Goal: Task Accomplishment & Management: Complete application form

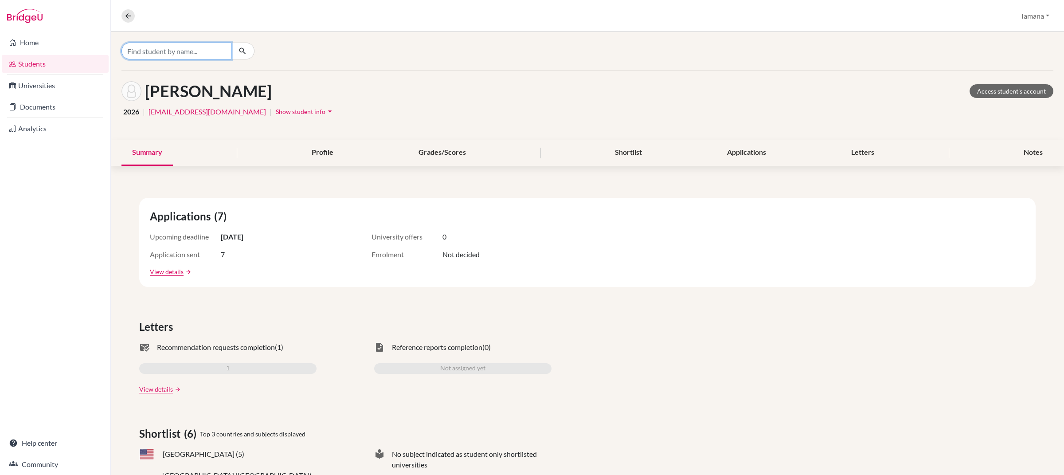
click at [165, 55] on input "Find student by name..." at bounding box center [176, 51] width 110 height 17
type input "d"
type input "[PERSON_NAME]"
click at [181, 78] on span "[PERSON_NAME] d@[DOMAIN_NAME]" at bounding box center [195, 80] width 124 height 11
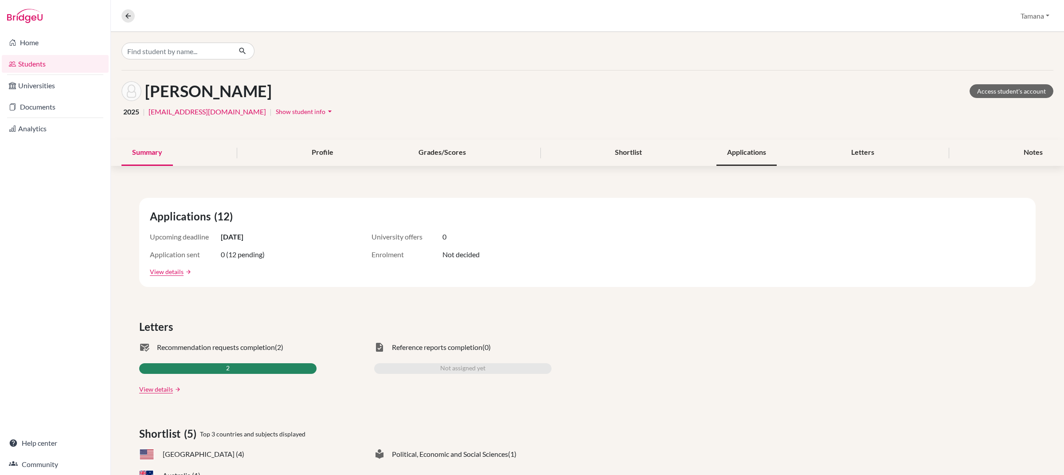
click at [754, 152] on div "Applications" at bounding box center [746, 153] width 60 height 26
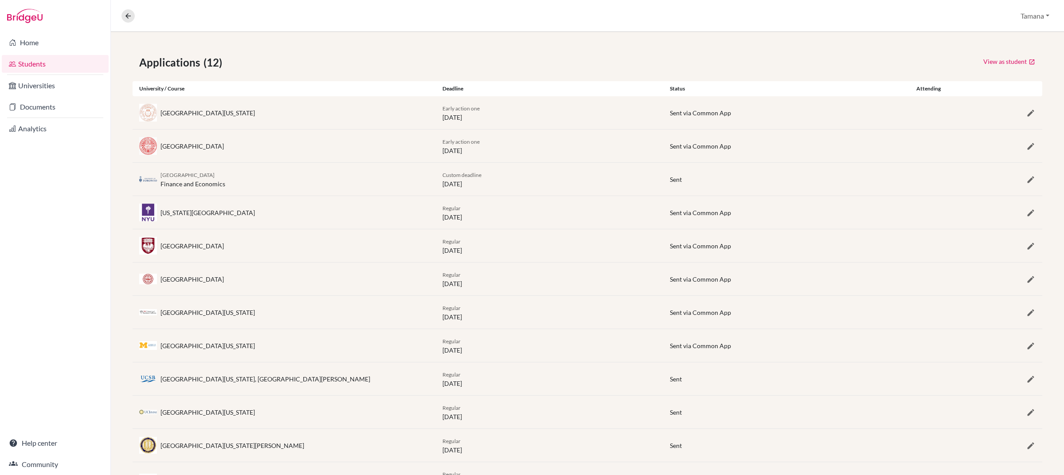
scroll to position [141, 0]
click at [129, 17] on icon at bounding box center [128, 16] width 8 height 8
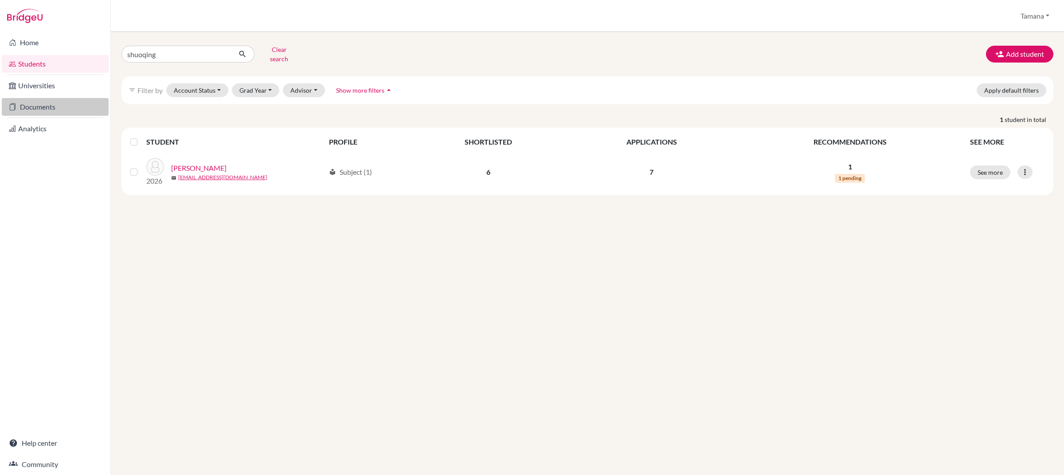
click at [72, 110] on link "Documents" at bounding box center [55, 107] width 107 height 18
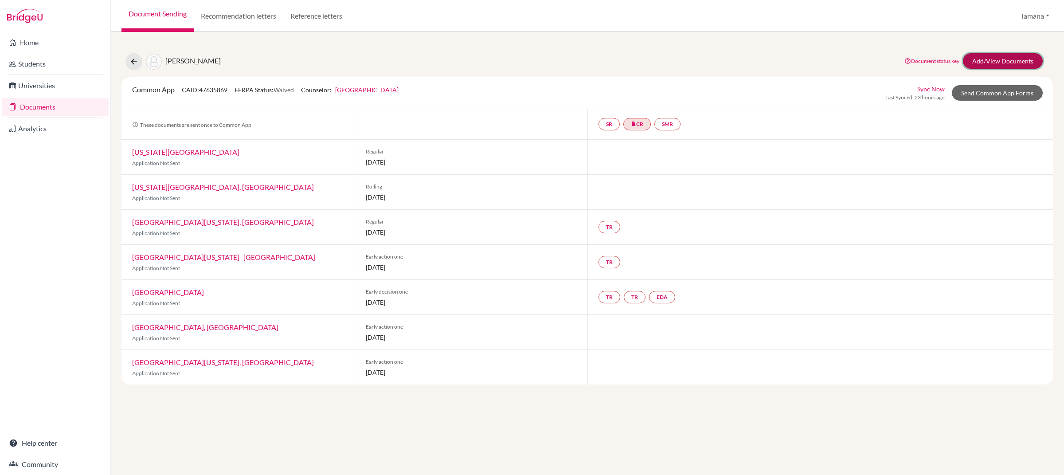
click at [979, 62] on link "Add/View Documents" at bounding box center [1003, 61] width 80 height 16
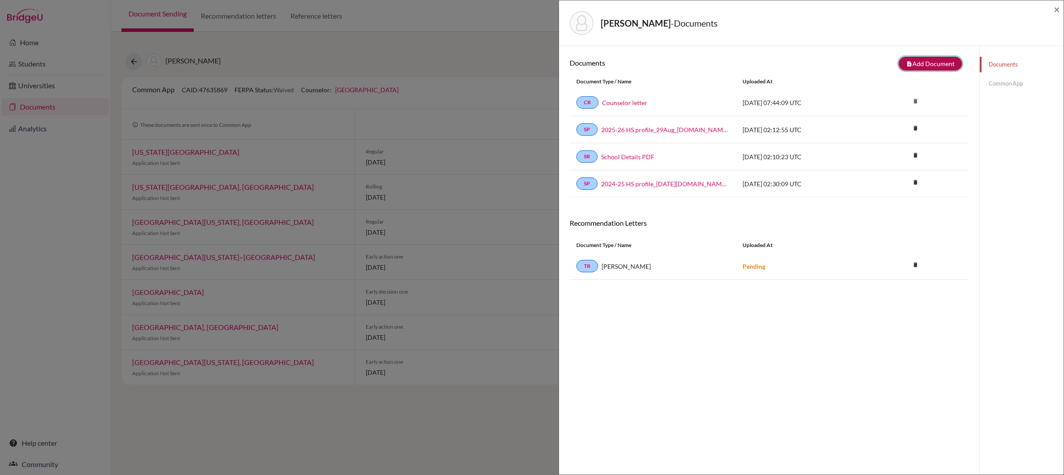
click at [917, 65] on button "note_add Add Document" at bounding box center [929, 64] width 63 height 14
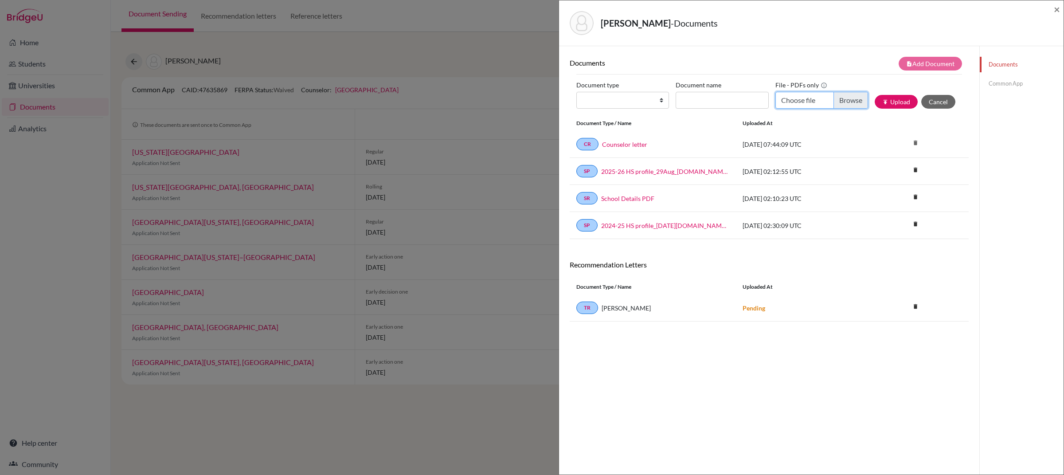
click at [794, 102] on input "Choose file" at bounding box center [821, 100] width 93 height 17
type input "C:\fakepath\WANG Shuoqing PG1.pdf"
click at [697, 101] on input "Document name" at bounding box center [722, 100] width 93 height 17
type input "Predicted Grade"
click at [647, 103] on select "Change explanation for Common App reports Counselor recommendation Internationa…" at bounding box center [622, 100] width 93 height 17
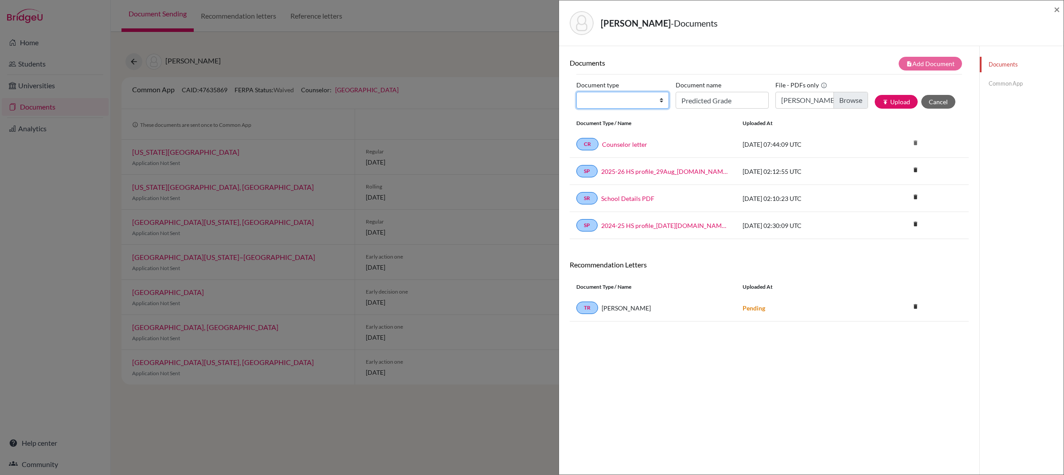
select select "2"
click at [576, 92] on select "Change explanation for Common App reports Counselor recommendation Internationa…" at bounding box center [622, 100] width 93 height 17
click at [900, 104] on button "publish Upload" at bounding box center [896, 102] width 43 height 14
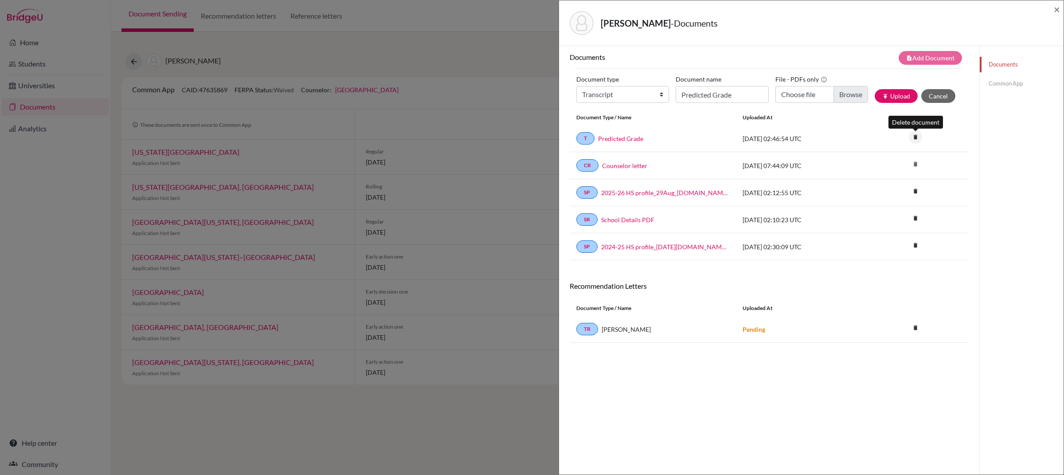
scroll to position [4, 0]
click at [916, 140] on icon "delete" at bounding box center [915, 138] width 13 height 13
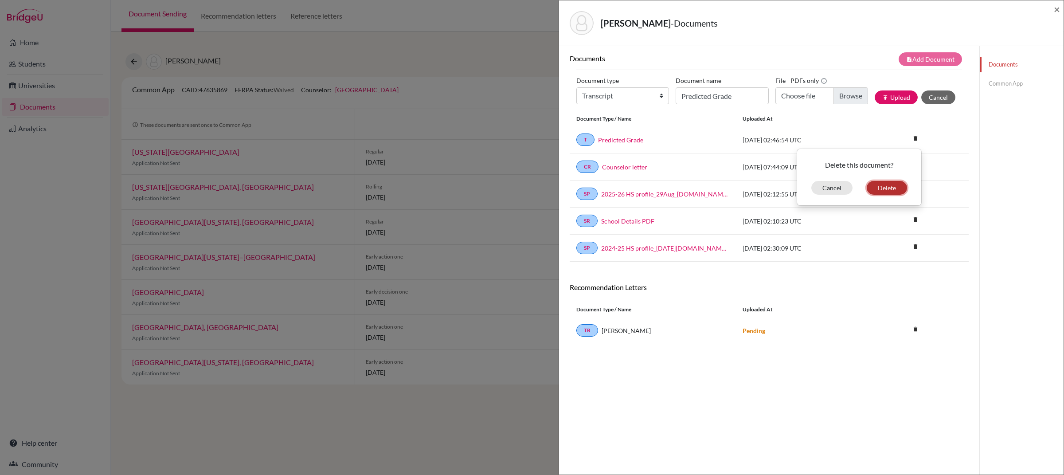
click at [885, 190] on button "Delete" at bounding box center [887, 188] width 40 height 14
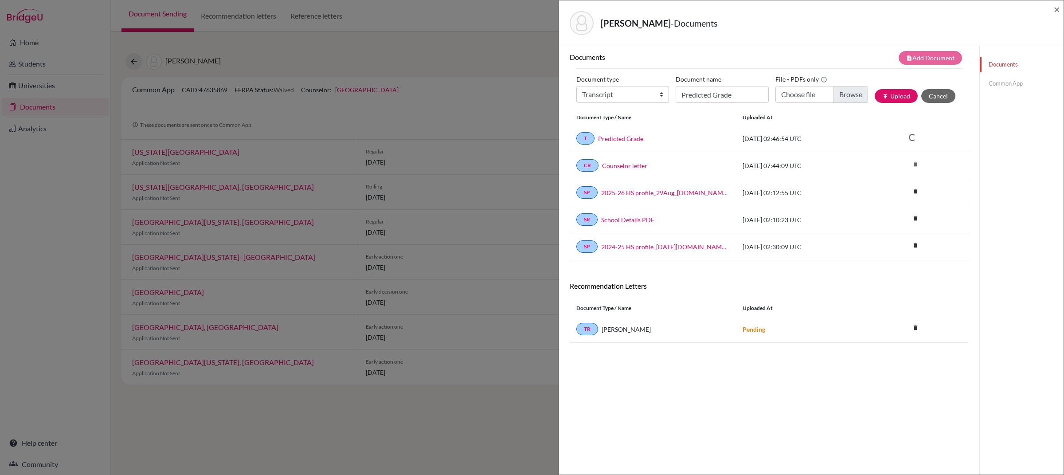
scroll to position [7, 0]
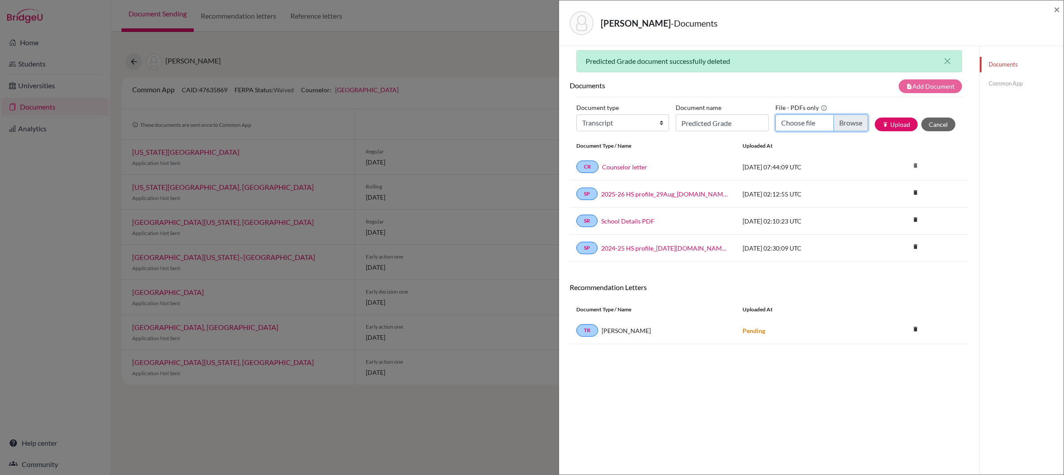
click at [801, 127] on input "Choose file" at bounding box center [821, 122] width 93 height 17
type input "C:\fakepath\CHEN Xitong_IGCSE & Predicted Grade.pdf"
click at [704, 121] on input "Predicted Grade" at bounding box center [722, 122] width 93 height 17
type input "Predicted Grade and IGCSEs"
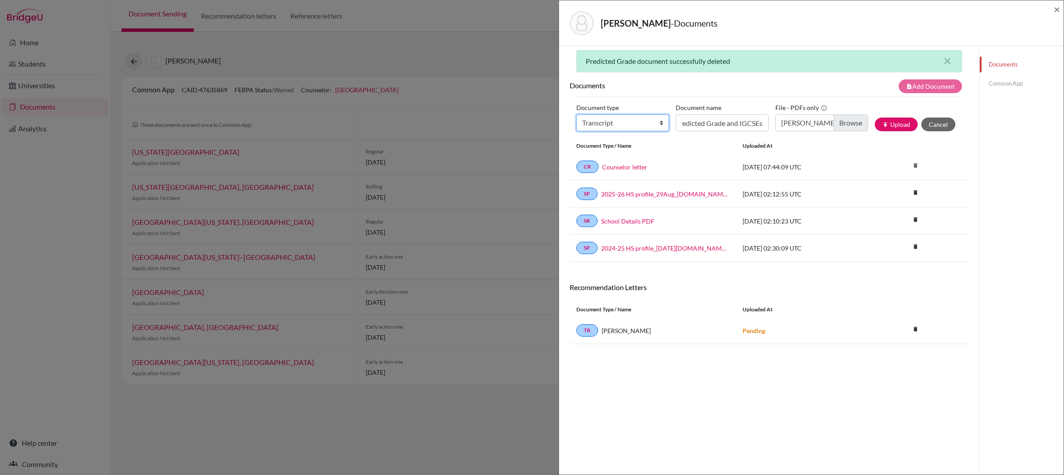
click at [652, 126] on select "Change explanation for Common App reports Counselor recommendation Internationa…" at bounding box center [622, 122] width 93 height 17
select select "2"
click at [576, 115] on select "Change explanation for Common App reports Counselor recommendation Internationa…" at bounding box center [622, 122] width 93 height 17
click at [887, 124] on button "publish Upload" at bounding box center [896, 124] width 43 height 14
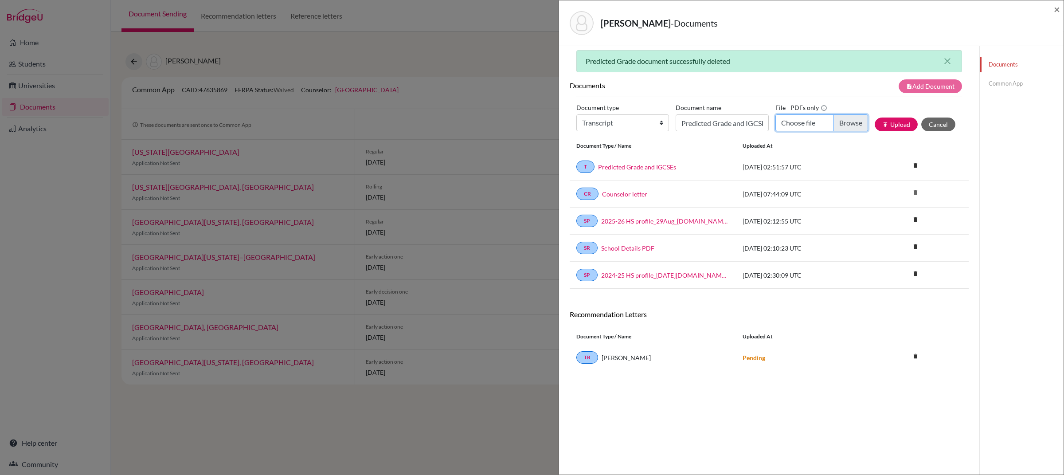
click at [799, 125] on input "Choose file" at bounding box center [821, 122] width 93 height 17
type input "C:\fakepath\CHEN Xitong_CAS and Awards.pdf"
click at [710, 124] on input "Predicted Grade and IGCSEs" at bounding box center [722, 122] width 93 height 17
type input "CAS and Awards"
click at [613, 125] on select "Change explanation for Common App reports Counselor recommendation Internationa…" at bounding box center [622, 122] width 93 height 17
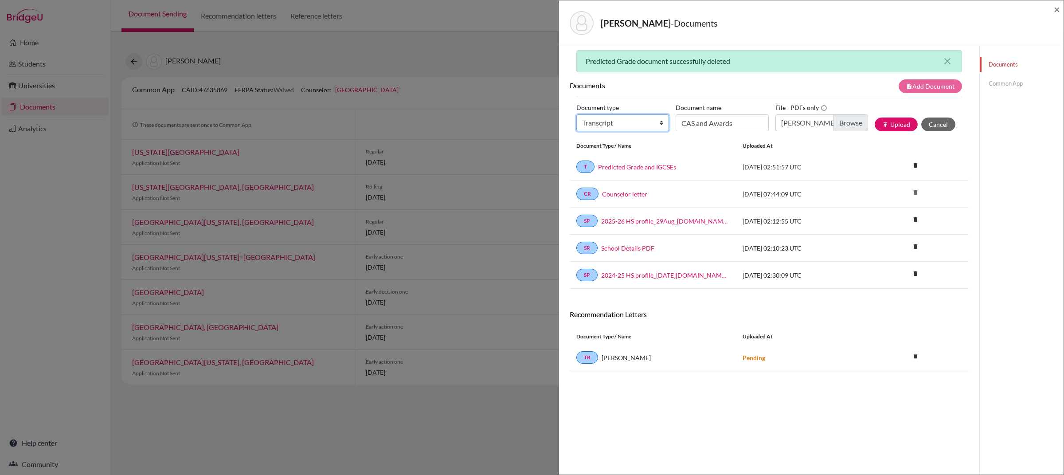
select select "2"
click at [576, 115] on select "Change explanation for Common App reports Counselor recommendation Internationa…" at bounding box center [622, 122] width 93 height 17
click at [900, 120] on button "publish Upload" at bounding box center [896, 124] width 43 height 14
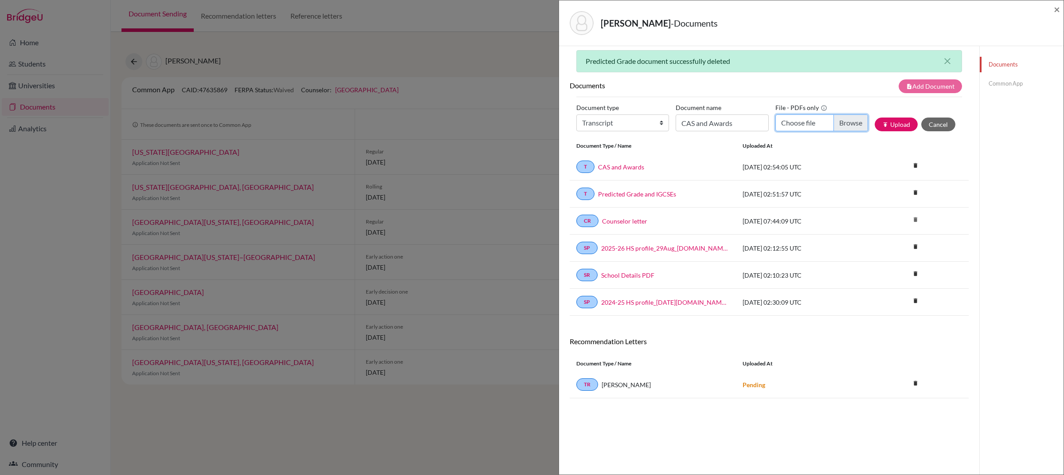
click at [798, 122] on input "Choose file" at bounding box center [821, 122] width 93 height 17
type input "C:\fakepath\CHEN Xitong_Transcript (Shenzhen BaoAn Middle School(Group)).pdf"
click at [692, 123] on input "CAS and Awards" at bounding box center [722, 122] width 93 height 17
type input "Transfer transcript"
click at [631, 125] on select "Change explanation for Common App reports Counselor recommendation Internationa…" at bounding box center [622, 122] width 93 height 17
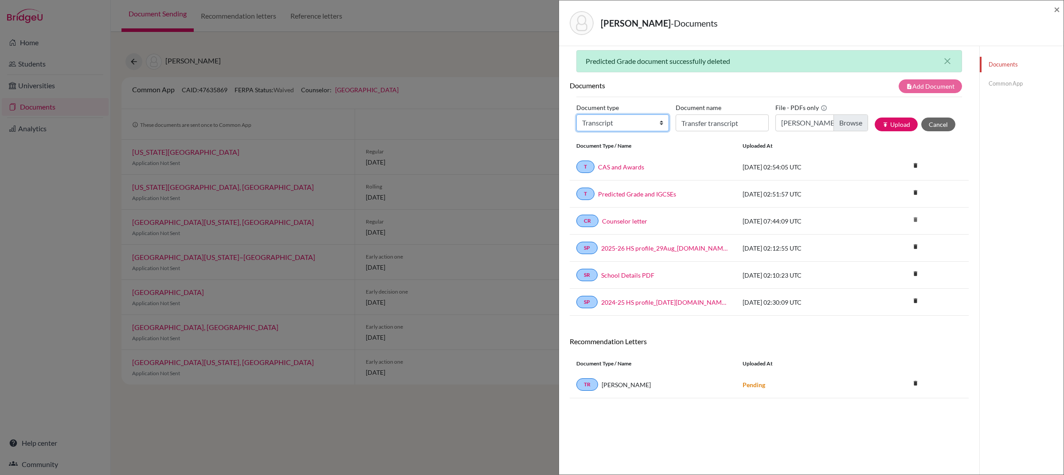
select select "2"
click at [576, 115] on select "Change explanation for Common App reports Counselor recommendation Internationa…" at bounding box center [622, 122] width 93 height 17
click at [895, 121] on button "publish Upload" at bounding box center [896, 124] width 43 height 14
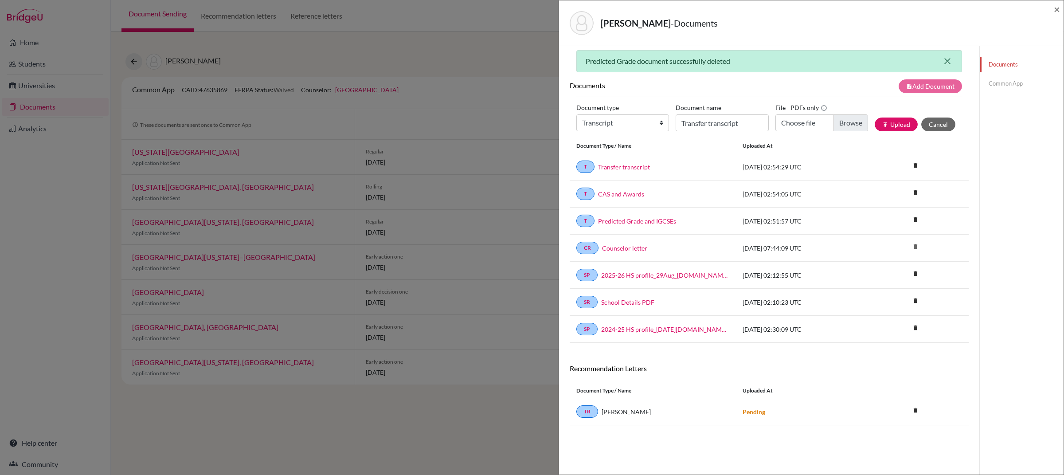
click at [947, 60] on icon "close" at bounding box center [947, 61] width 11 height 11
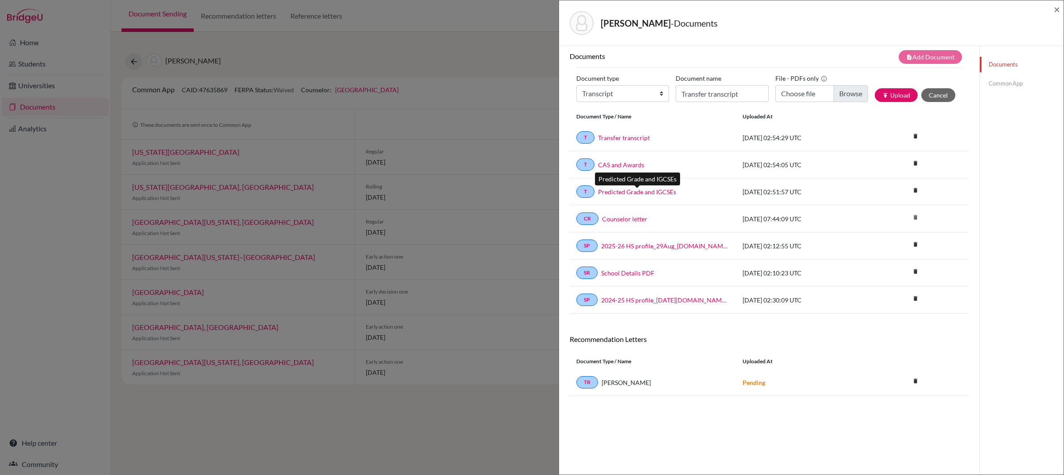
click at [644, 194] on link "Predicted Grade and IGCSEs" at bounding box center [637, 191] width 78 height 9
click at [614, 144] on div "T Transfer transcript" at bounding box center [652, 137] width 153 height 12
click at [614, 140] on link "Transfer transcript" at bounding box center [624, 137] width 52 height 9
click at [918, 136] on icon "delete" at bounding box center [915, 135] width 13 height 13
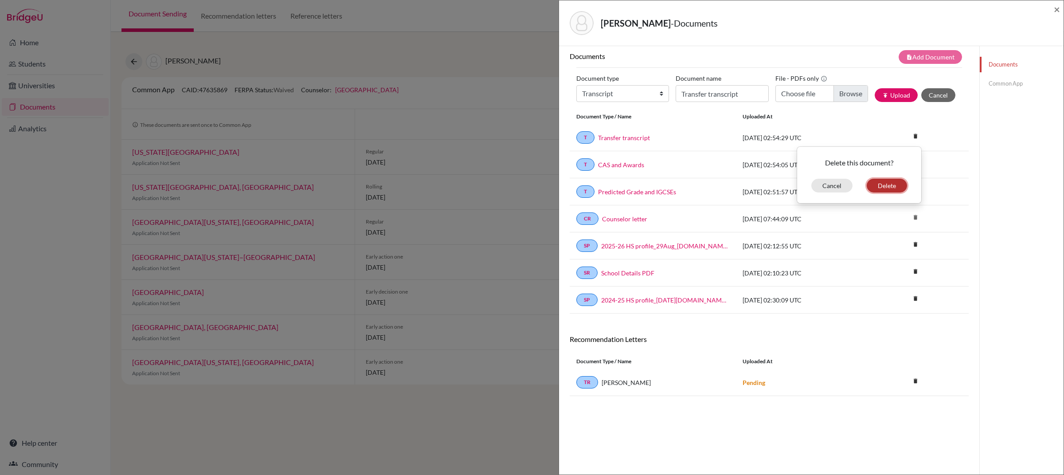
click at [887, 184] on button "Delete" at bounding box center [887, 186] width 40 height 14
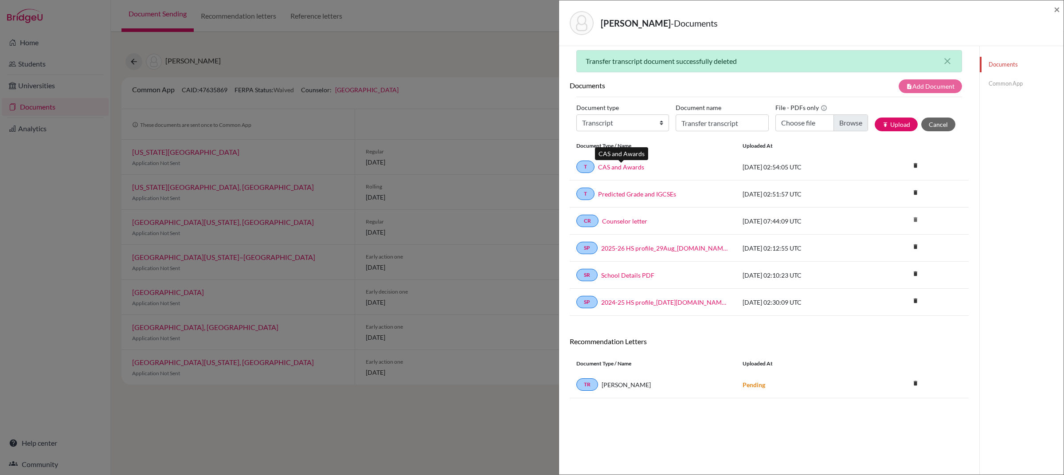
click at [630, 168] on link "CAS and Awards" at bounding box center [621, 166] width 46 height 9
click at [914, 166] on icon "delete" at bounding box center [915, 165] width 13 height 13
click at [890, 213] on button "Delete" at bounding box center [887, 215] width 40 height 14
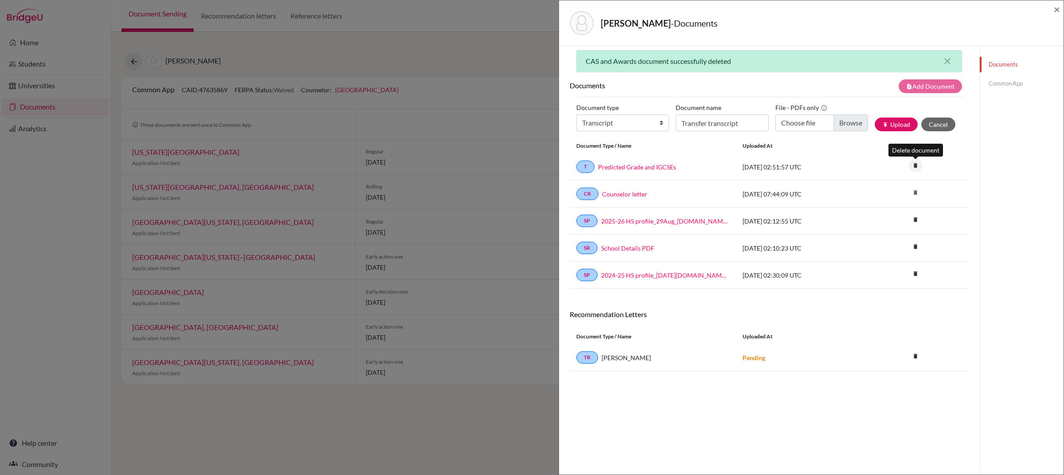
click at [916, 164] on icon "delete" at bounding box center [915, 165] width 13 height 13
click at [880, 217] on button "Delete" at bounding box center [887, 215] width 40 height 14
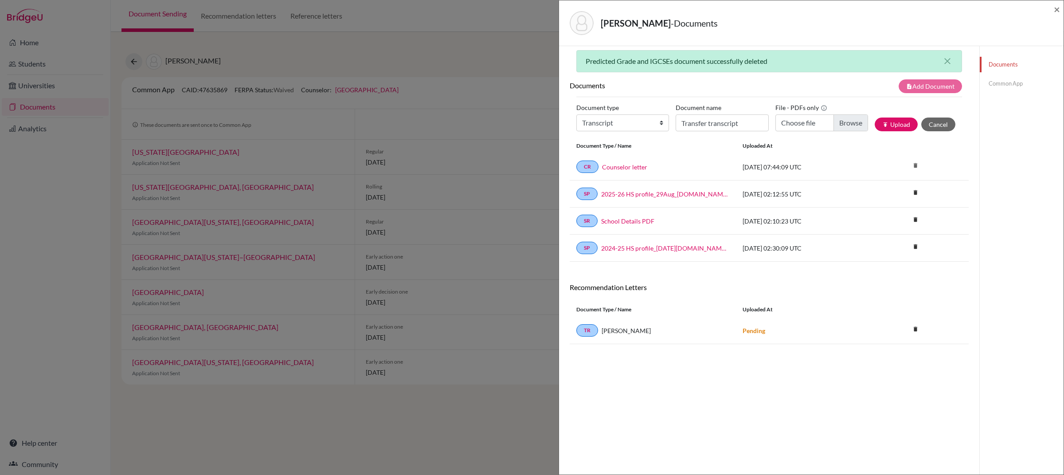
click at [603, 173] on div "CR Counselor letter" at bounding box center [652, 166] width 153 height 12
click at [613, 169] on link "Counselor letter" at bounding box center [624, 166] width 45 height 9
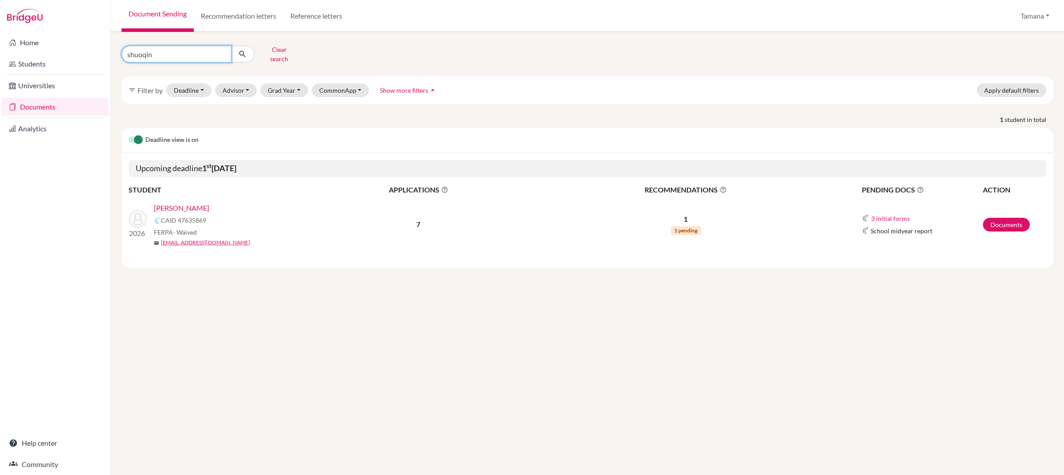
drag, startPoint x: 161, startPoint y: 54, endPoint x: 123, endPoint y: 55, distance: 38.1
click at [122, 55] on div "shuoqin" at bounding box center [187, 54] width 133 height 17
click at [145, 48] on input "shuoqin" at bounding box center [176, 54] width 110 height 17
click at [146, 48] on input "shuoqin" at bounding box center [176, 54] width 110 height 17
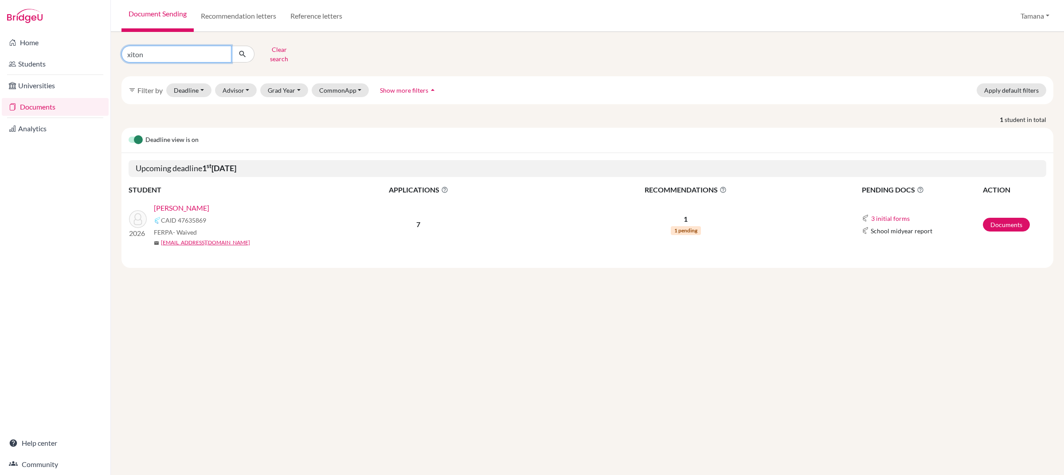
type input "xitong"
click button "submit" at bounding box center [242, 54] width 23 height 17
click at [165, 195] on td "2026 CHEN, Xitong CAID 47635826 FERPA - Waived mail xitong_chen@my.ofs.edu.sg" at bounding box center [217, 224] width 177 height 58
click at [166, 203] on link "CHEN, Xitong" at bounding box center [181, 208] width 55 height 11
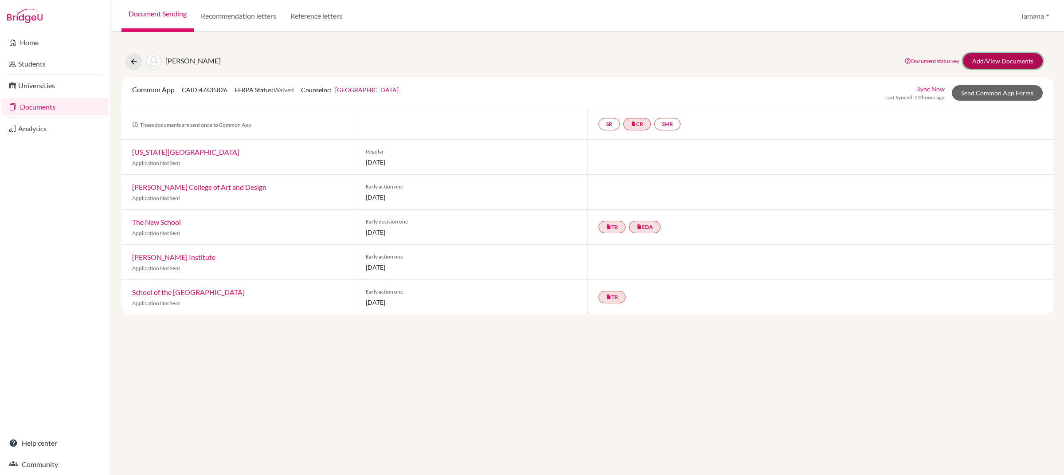
click at [1006, 54] on link "Add/View Documents" at bounding box center [1003, 61] width 80 height 16
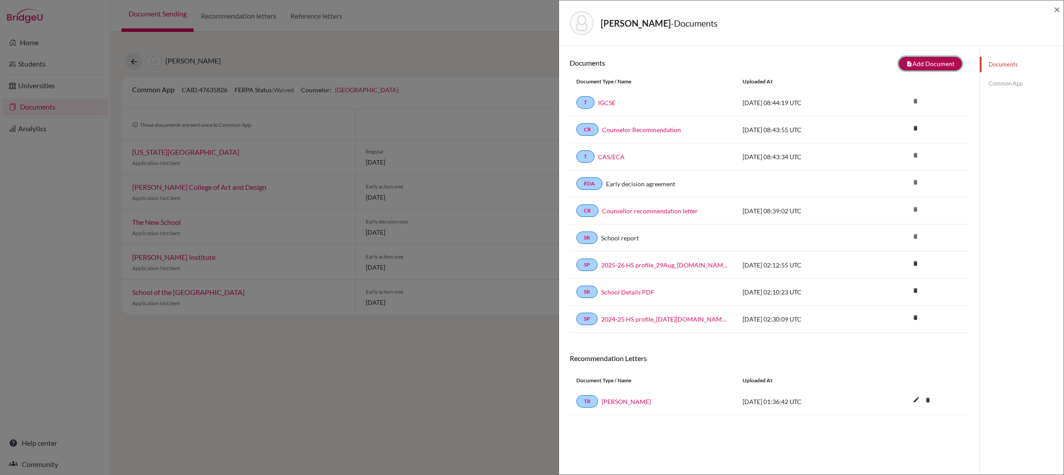
click at [951, 63] on button "note_add Add Document" at bounding box center [929, 64] width 63 height 14
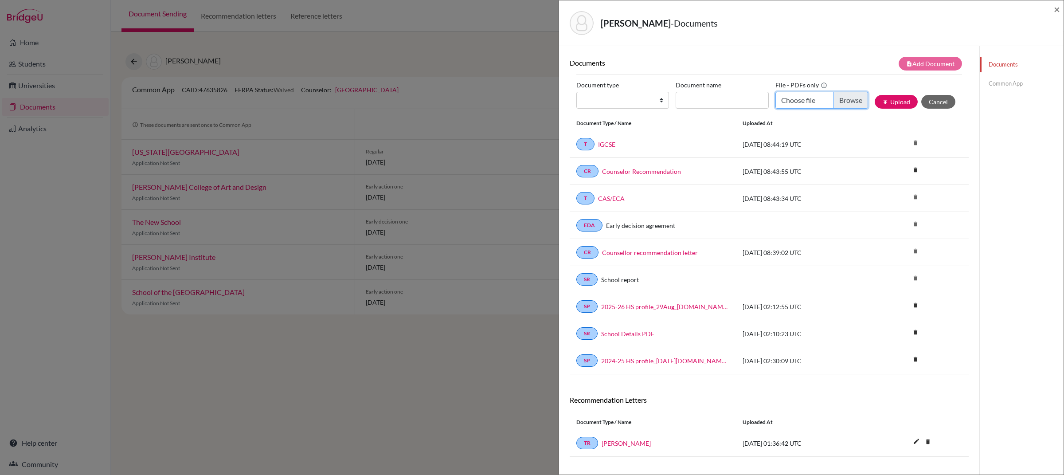
click at [795, 97] on input "Choose file" at bounding box center [821, 100] width 93 height 17
type input "C:\fakepath\PG1 Xitong CHEN.pdf"
click at [701, 104] on input "Document name" at bounding box center [722, 100] width 93 height 17
type input "Predicted Grade"
click at [641, 103] on select "Change explanation for Common App reports Counselor recommendation Internationa…" at bounding box center [622, 100] width 93 height 17
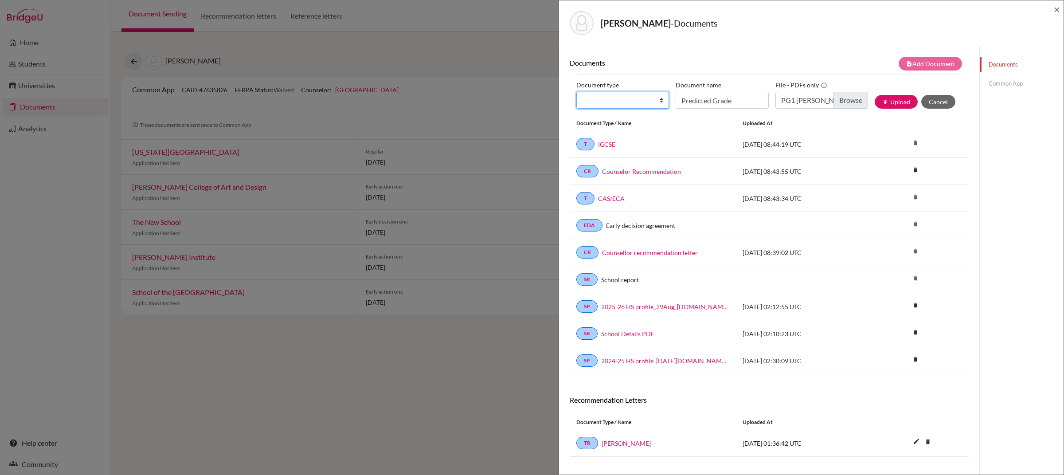
select select "2"
click at [576, 92] on select "Change explanation for Common App reports Counselor recommendation Internationa…" at bounding box center [622, 100] width 93 height 17
click at [882, 99] on icon "publish" at bounding box center [885, 102] width 6 height 6
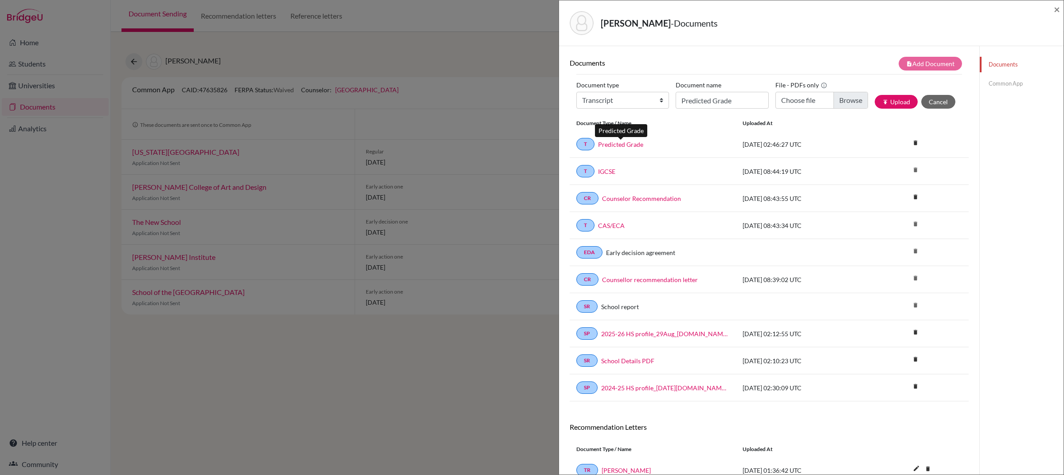
click at [611, 146] on link "Predicted Grade" at bounding box center [620, 144] width 45 height 9
click at [613, 226] on link "CAS/ECA" at bounding box center [611, 225] width 27 height 9
click at [915, 172] on icon "delete" at bounding box center [915, 169] width 13 height 13
click at [1012, 81] on link "Common App" at bounding box center [1022, 84] width 84 height 16
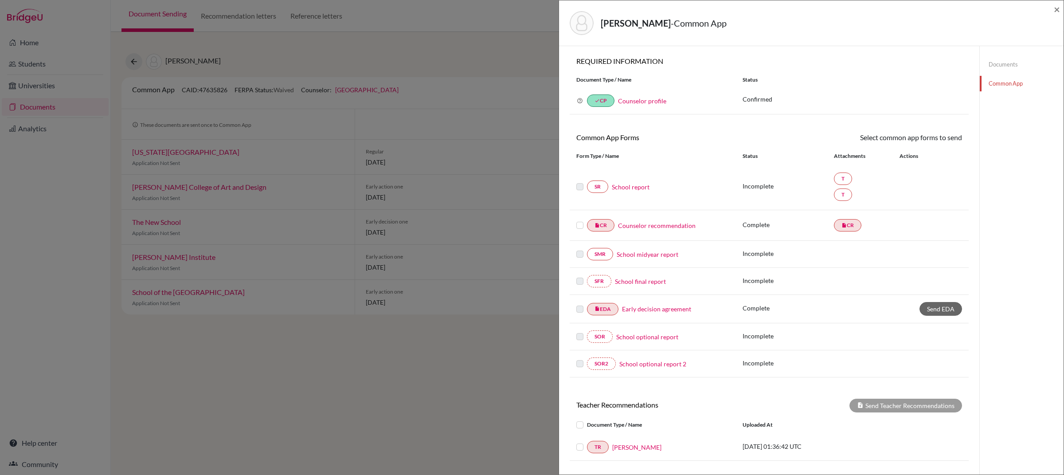
click at [641, 189] on link "School report" at bounding box center [631, 186] width 38 height 9
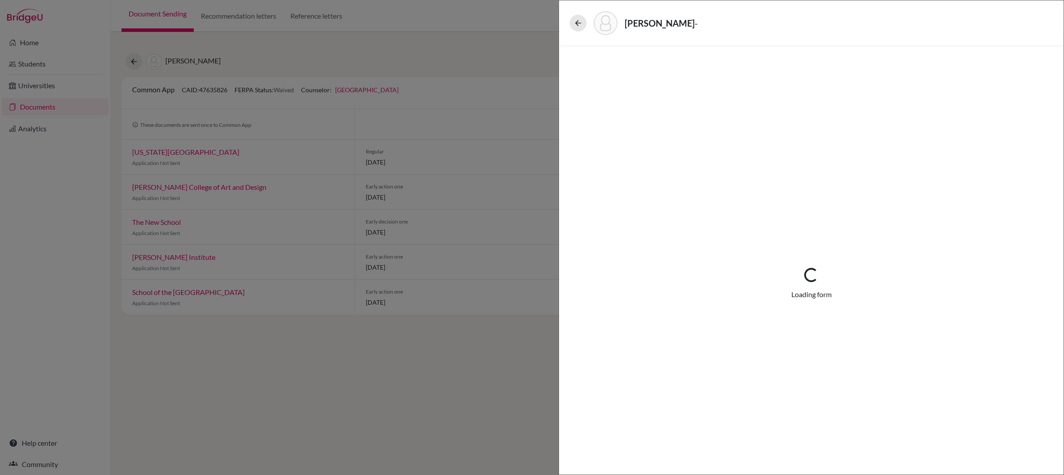
select select "4"
select select "674843"
select select "674841"
select select "1"
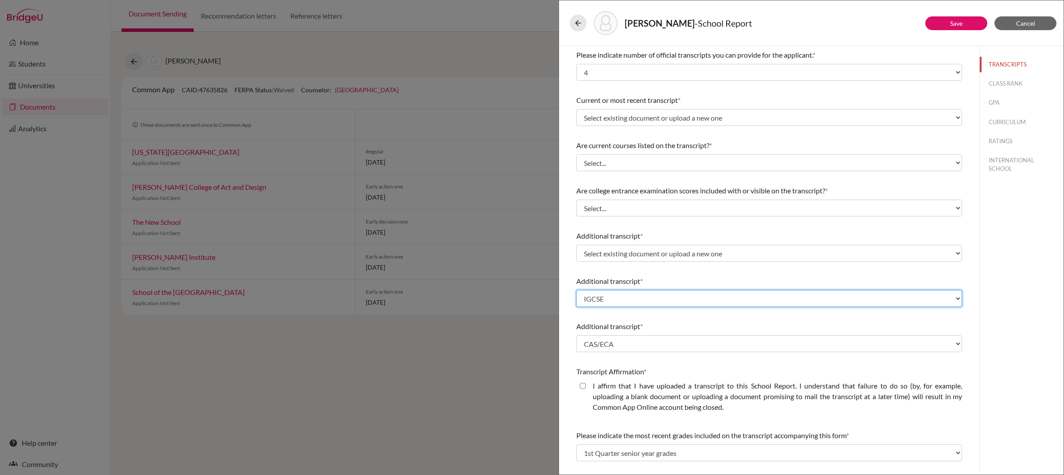
click at [673, 301] on select "Select existing document or upload a new one IGCSE CAS/ECA Predicted Grade Uplo…" at bounding box center [769, 298] width 386 height 17
select select "Upload New File"
click at [576, 290] on select "Select existing document or upload a new one IGCSE CAS/ECA Predicted Grade Uplo…" at bounding box center [769, 298] width 386 height 17
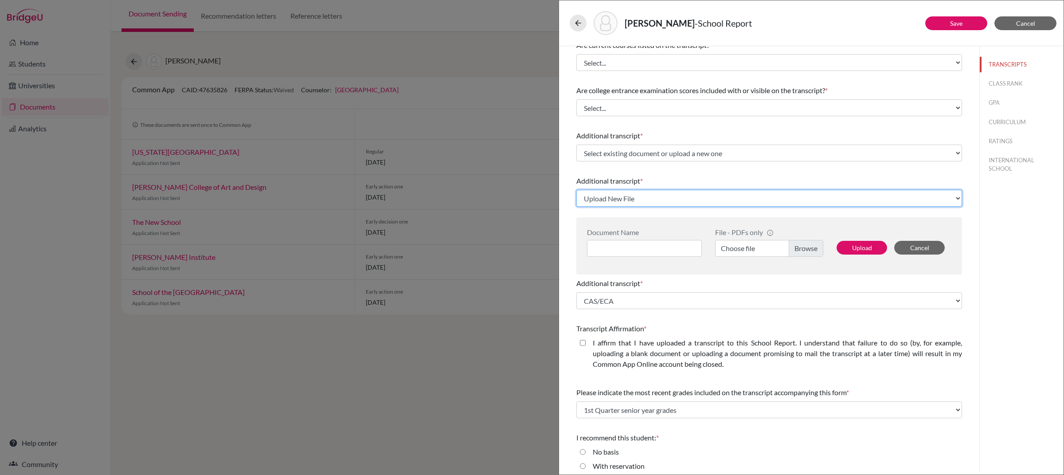
scroll to position [107, 0]
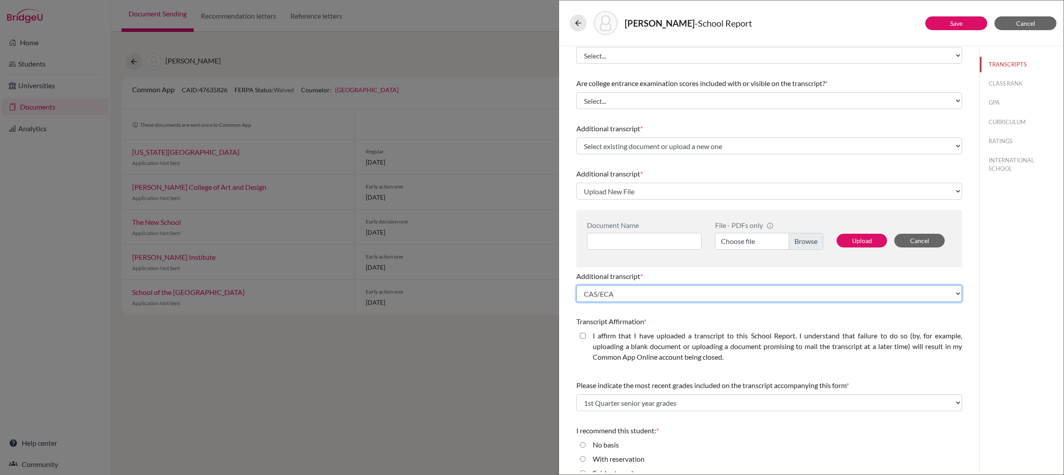
click at [730, 297] on select "Select existing document or upload a new one IGCSE CAS/ECA Predicted Grade Uplo…" at bounding box center [769, 293] width 386 height 17
select select "Upload New File"
click at [576, 285] on select "Select existing document or upload a new one IGCSE CAS/ECA Predicted Grade Uplo…" at bounding box center [769, 293] width 386 height 17
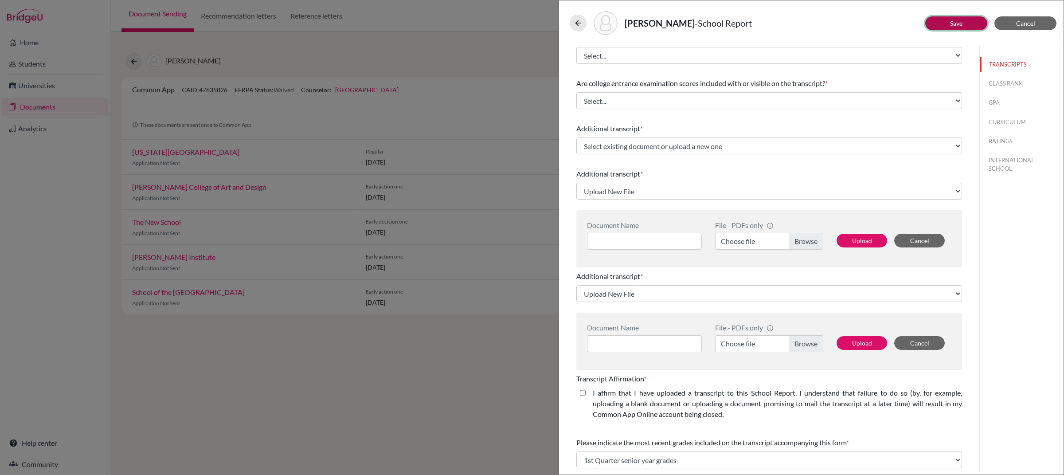
click at [962, 28] on button "Save" at bounding box center [956, 23] width 62 height 14
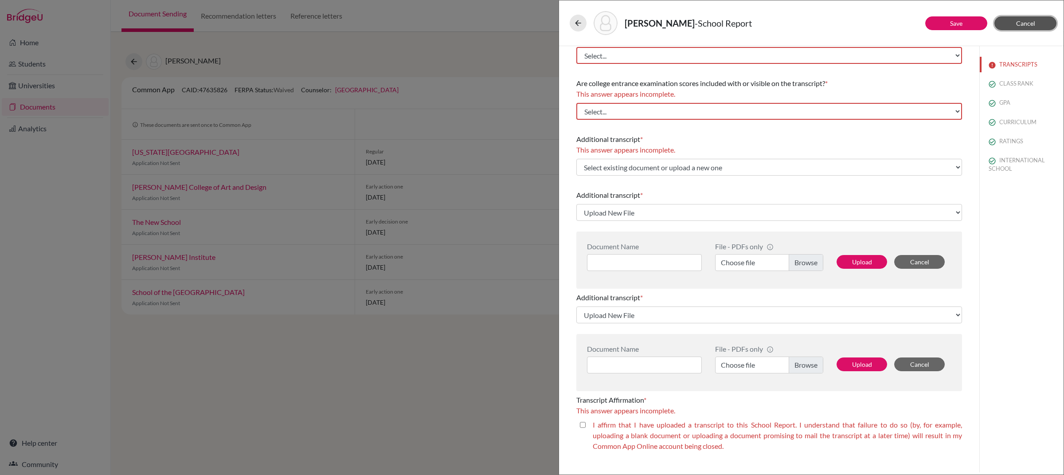
click at [1034, 29] on button "Cancel" at bounding box center [1025, 23] width 62 height 14
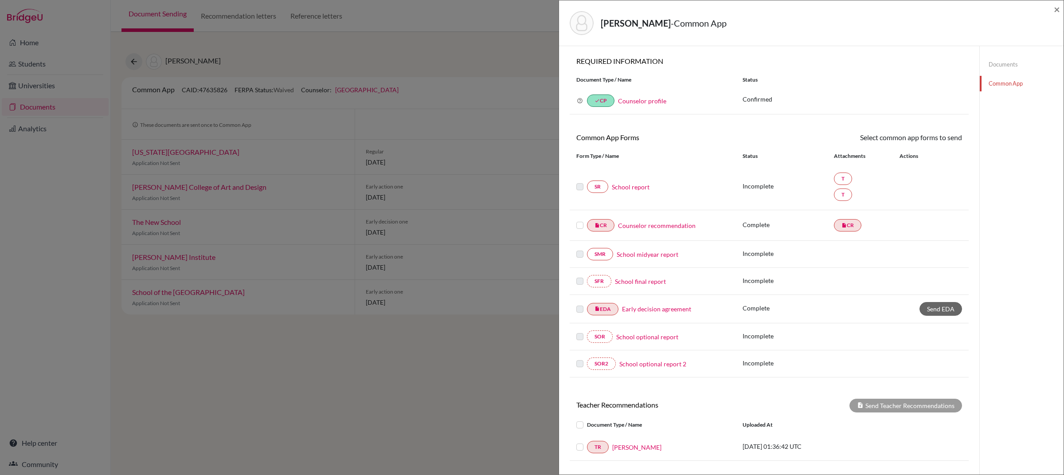
click at [1017, 68] on link "Documents" at bounding box center [1022, 65] width 84 height 16
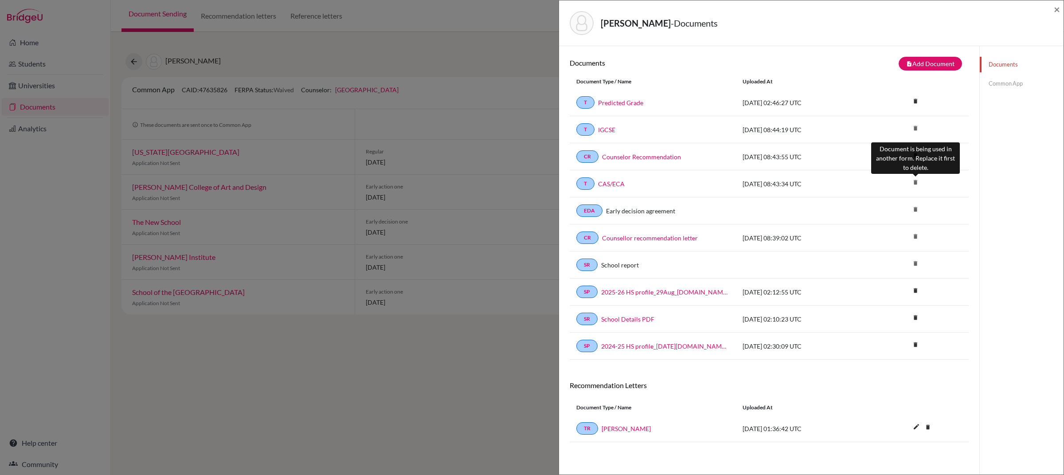
click at [914, 184] on icon "delete" at bounding box center [915, 182] width 13 height 13
click at [1003, 85] on link "Common App" at bounding box center [1022, 84] width 84 height 16
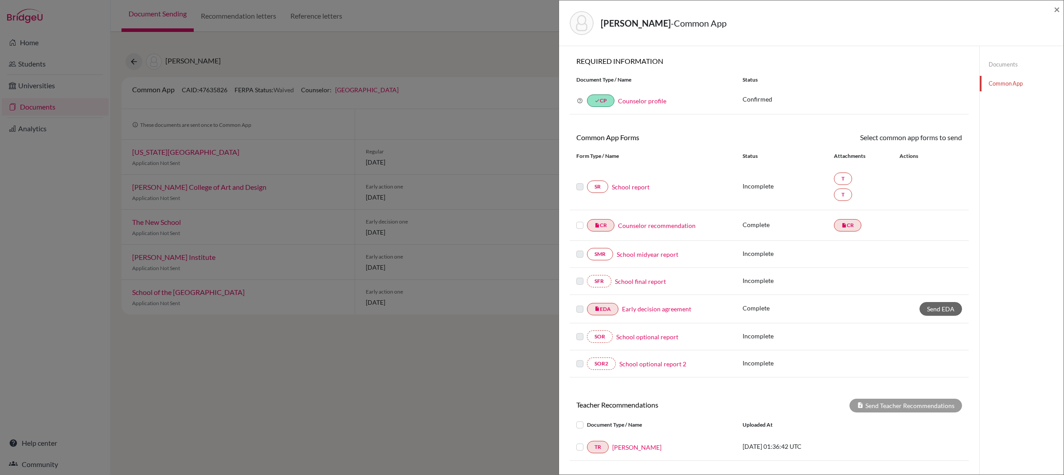
click at [629, 194] on div "SR School report Incomplete T T" at bounding box center [769, 187] width 399 height 47
click at [629, 189] on link "School report" at bounding box center [631, 186] width 38 height 9
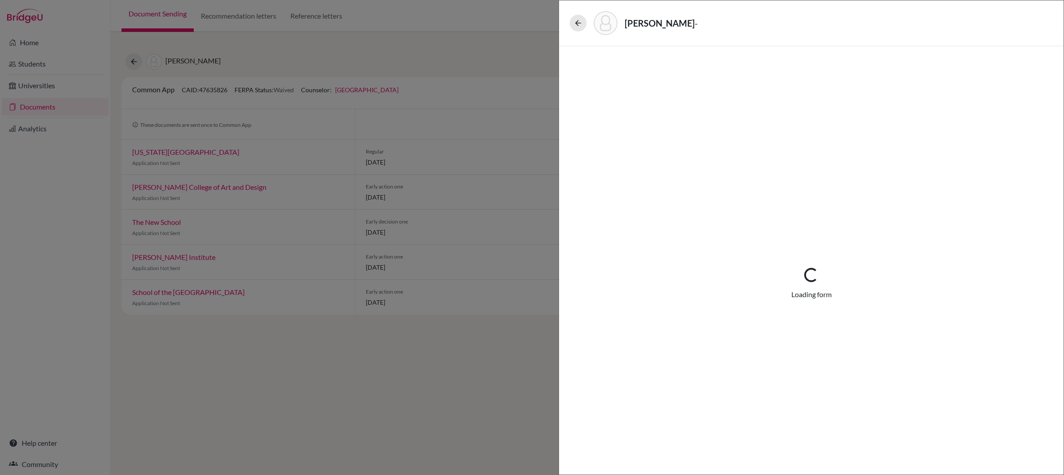
select select "4"
select select "674843"
select select "674841"
select select "1"
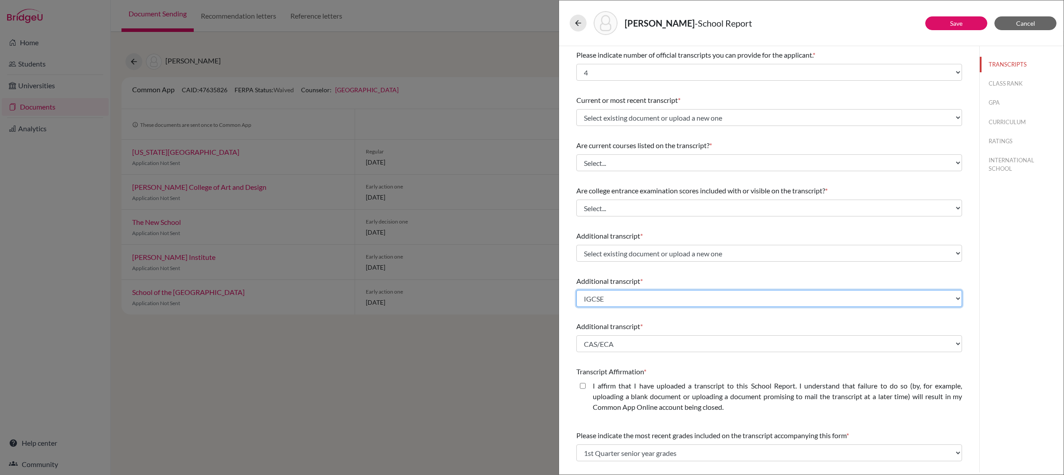
click at [656, 303] on select "Select existing document or upload a new one IGCSE CAS/ECA Predicted Grade Uplo…" at bounding box center [769, 298] width 386 height 17
select select "677236"
click at [576, 290] on select "Select existing document or upload a new one IGCSE CAS/ECA Predicted Grade Uplo…" at bounding box center [769, 298] width 386 height 17
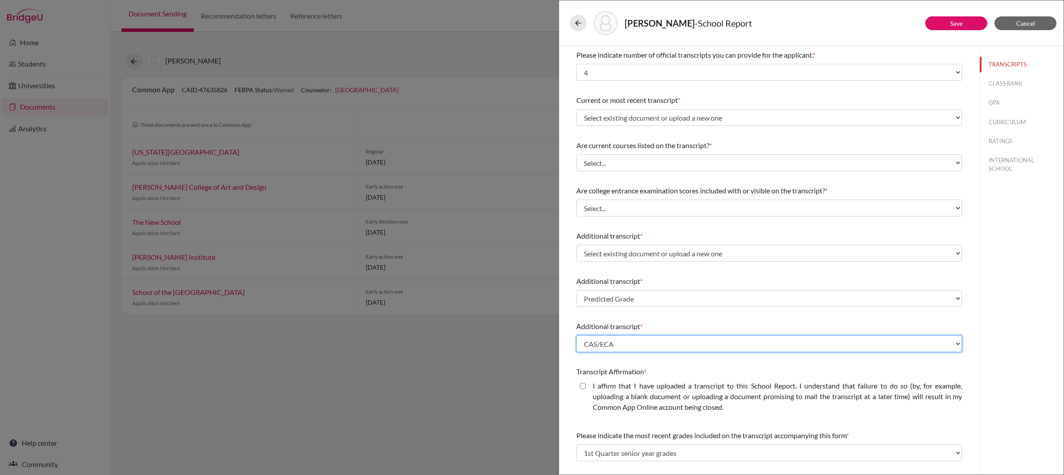
click at [643, 344] on select "Select existing document or upload a new one IGCSE CAS/ECA Predicted Grade Uplo…" at bounding box center [769, 343] width 386 height 17
select select "677236"
click at [576, 335] on select "Select existing document or upload a new one IGCSE CAS/ECA Predicted Grade Uplo…" at bounding box center [769, 343] width 386 height 17
click at [951, 26] on link "Save" at bounding box center [956, 24] width 12 height 8
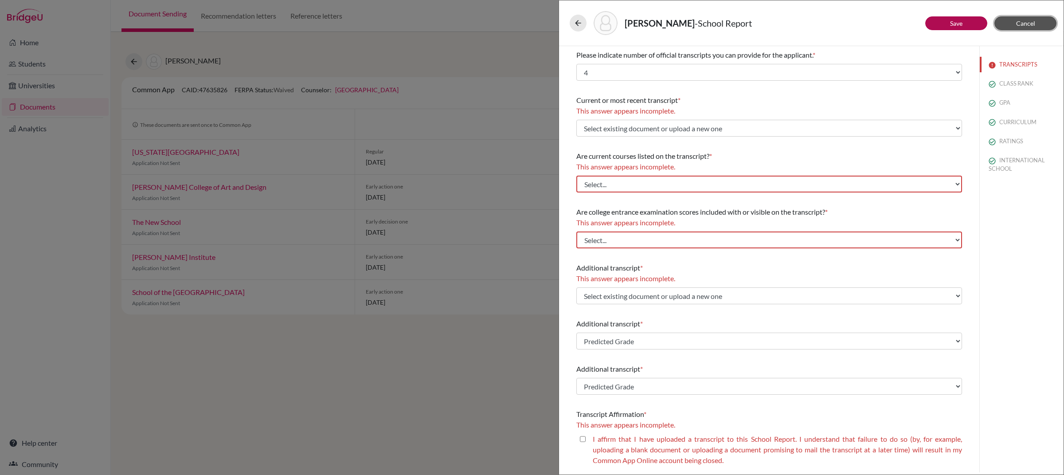
click at [1028, 27] on span "Cancel" at bounding box center [1025, 24] width 19 height 8
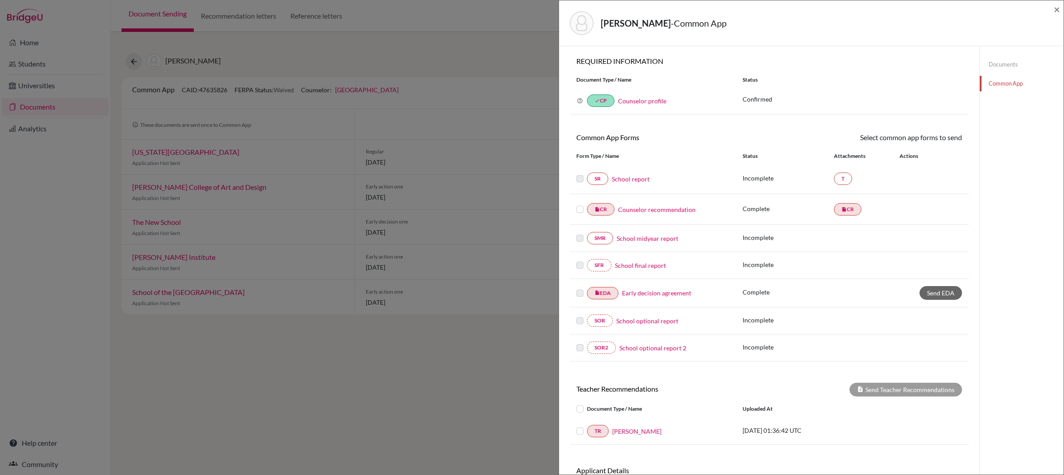
click at [1006, 68] on link "Documents" at bounding box center [1022, 65] width 84 height 16
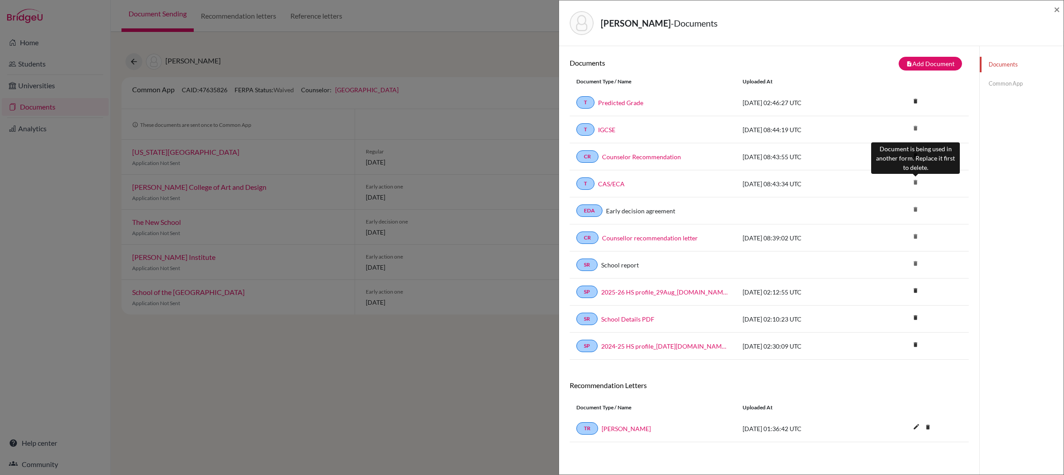
click at [914, 182] on icon "delete" at bounding box center [915, 182] width 13 height 13
click at [992, 79] on link "Common App" at bounding box center [1022, 84] width 84 height 16
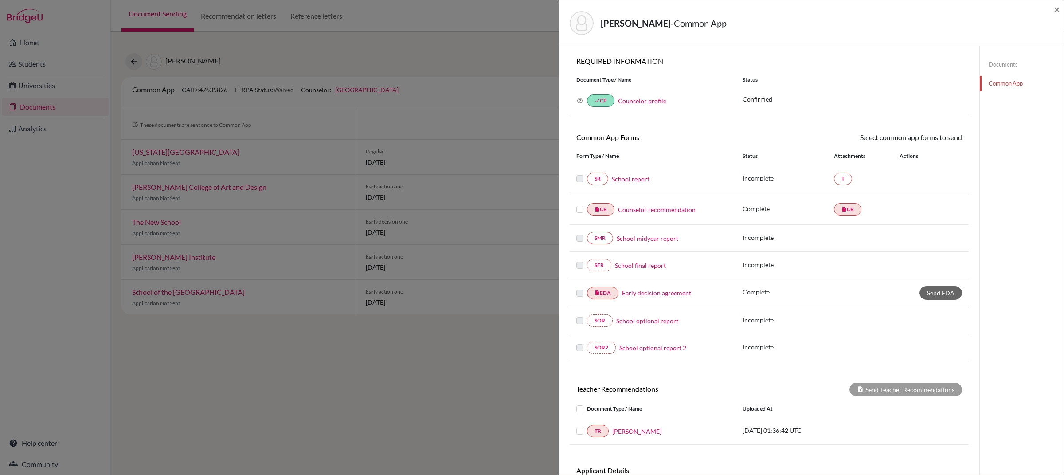
click at [629, 181] on link "School report" at bounding box center [631, 178] width 38 height 9
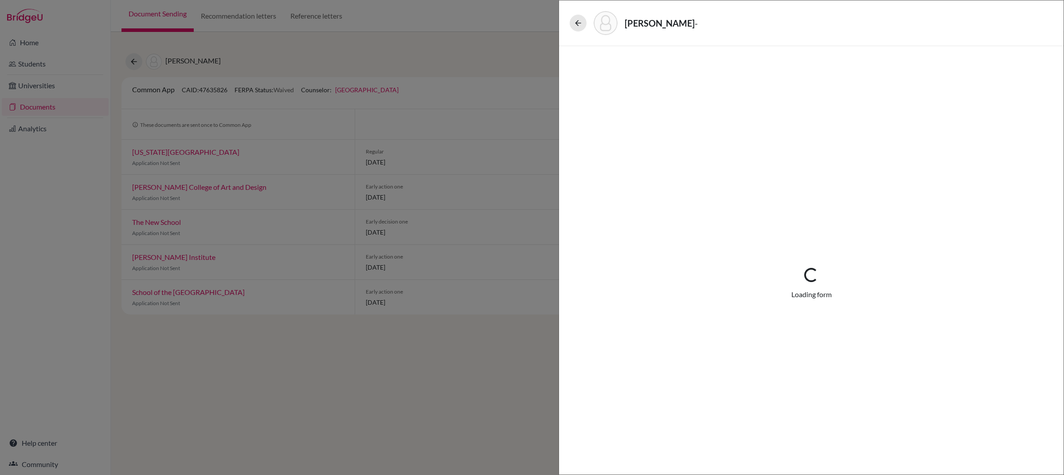
select select "4"
select select "677236"
select select "1"
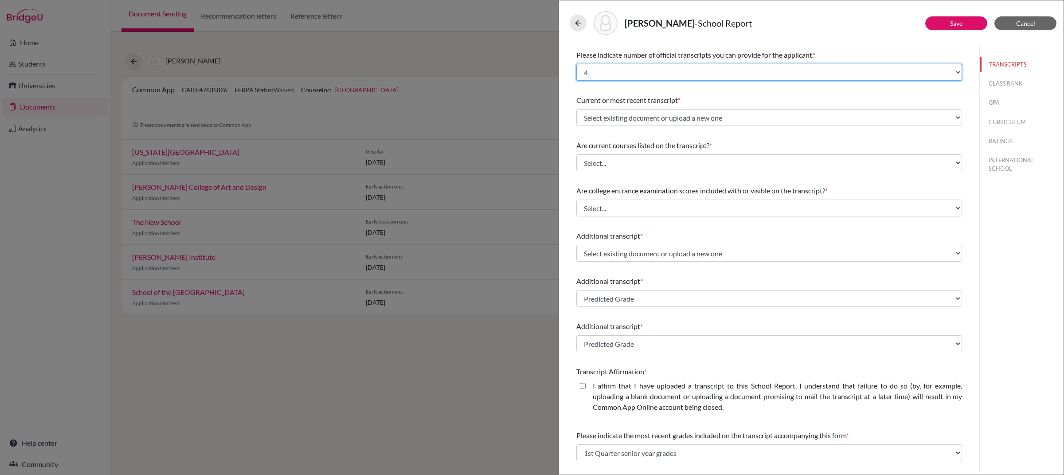
click at [749, 75] on select "Select... 1 2 3 4" at bounding box center [769, 72] width 386 height 17
click at [576, 64] on select "Select... 1 2 3 4" at bounding box center [769, 72] width 386 height 17
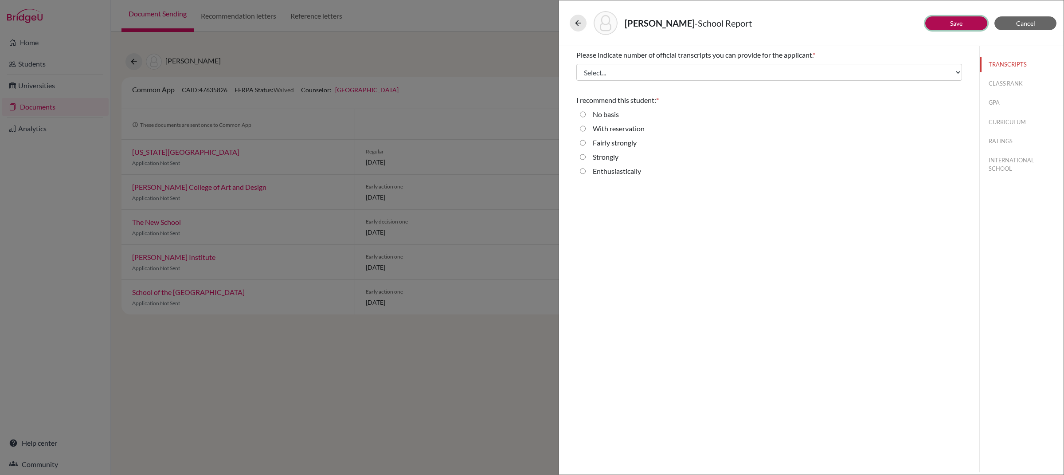
click at [965, 21] on button "Save" at bounding box center [956, 23] width 62 height 14
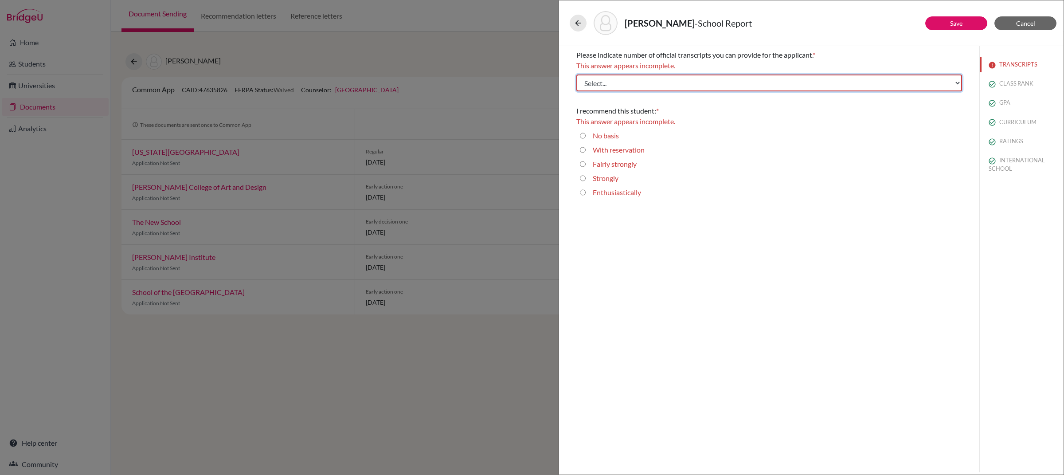
click at [837, 83] on select "Select... 1 2 3 4" at bounding box center [769, 82] width 386 height 17
select select "1"
click at [576, 74] on select "Select... 1 2 3 4" at bounding box center [769, 82] width 386 height 17
select select "1"
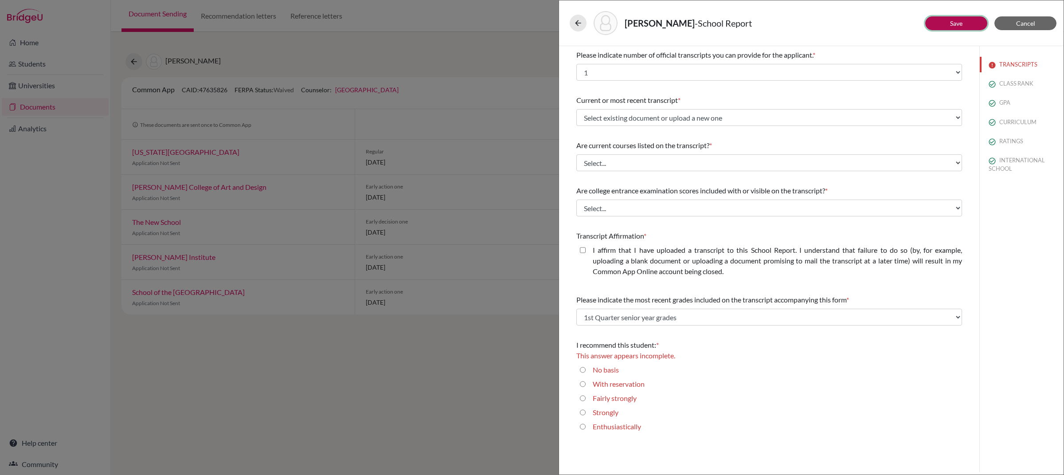
click at [946, 25] on button "Save" at bounding box center [956, 23] width 62 height 14
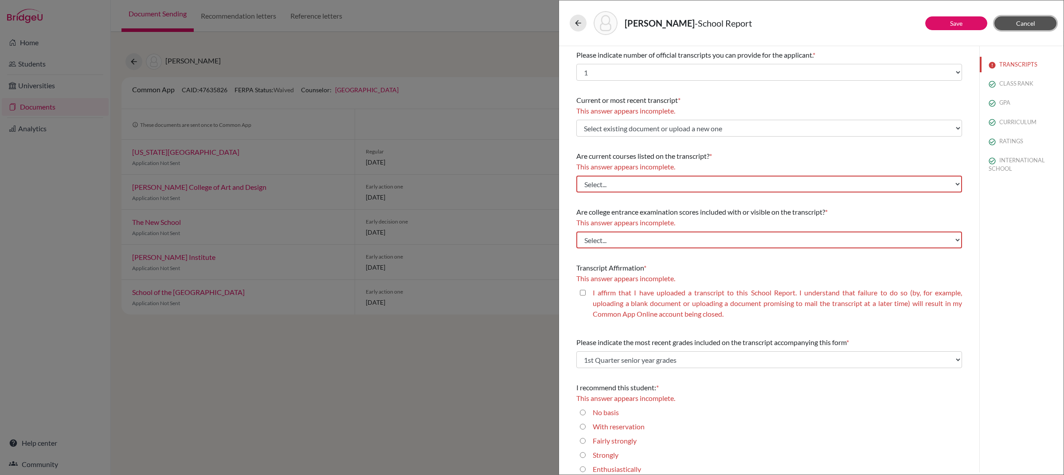
click at [1035, 24] on button "Cancel" at bounding box center [1025, 23] width 62 height 14
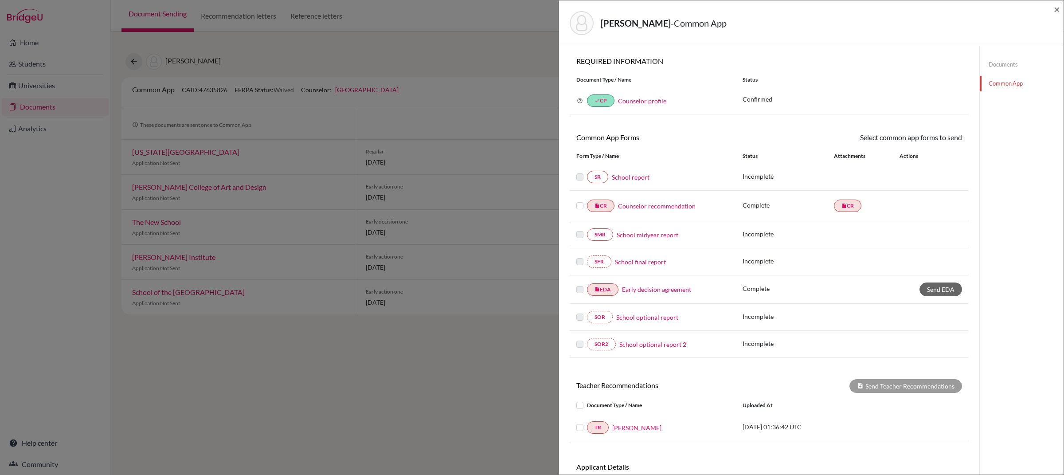
click at [1008, 62] on link "Documents" at bounding box center [1022, 65] width 84 height 16
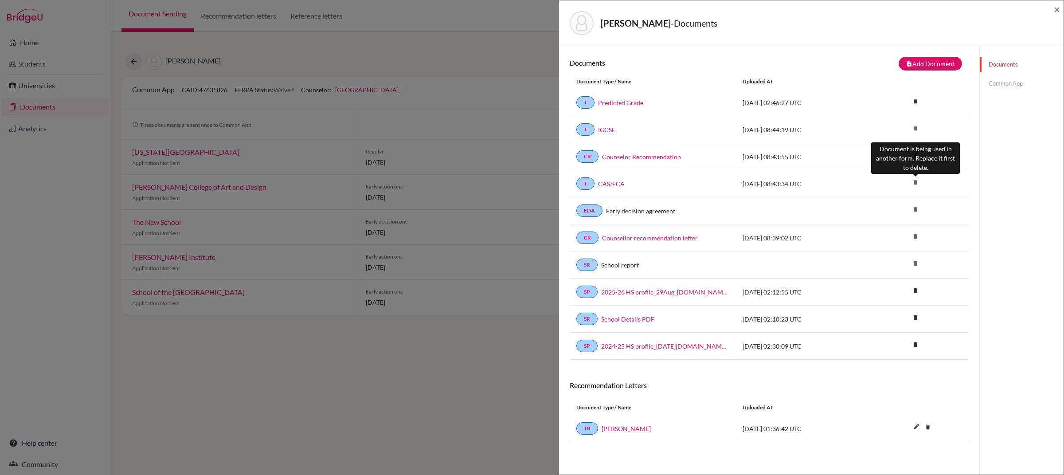
click at [915, 184] on icon "delete" at bounding box center [915, 182] width 13 height 13
click at [929, 62] on button "note_add Add Document" at bounding box center [929, 64] width 63 height 14
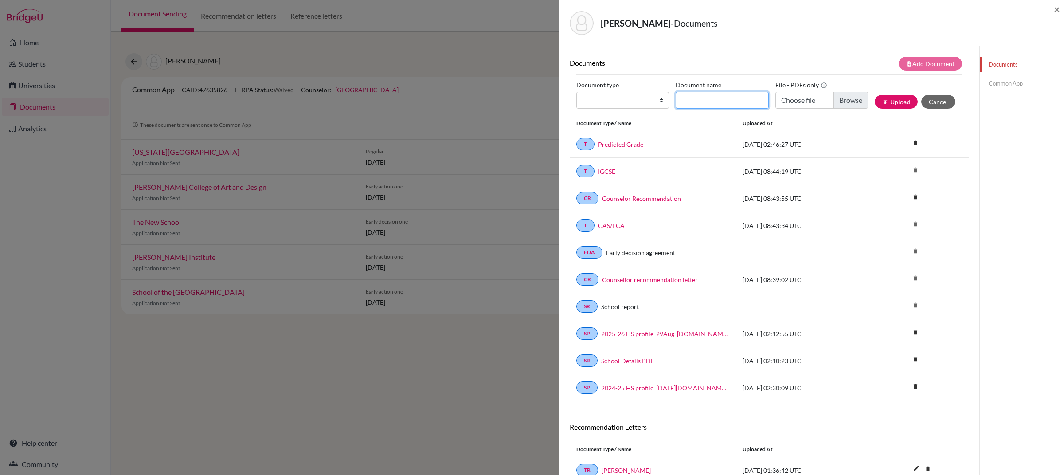
click at [745, 102] on input "Document name" at bounding box center [722, 100] width 93 height 17
click at [806, 98] on input "Choose file" at bounding box center [821, 100] width 93 height 17
type input "C:\fakepath\CHEN Xitong_CAS and Awards.pdf"
click at [707, 102] on input "Document name" at bounding box center [722, 100] width 93 height 17
type input "C"
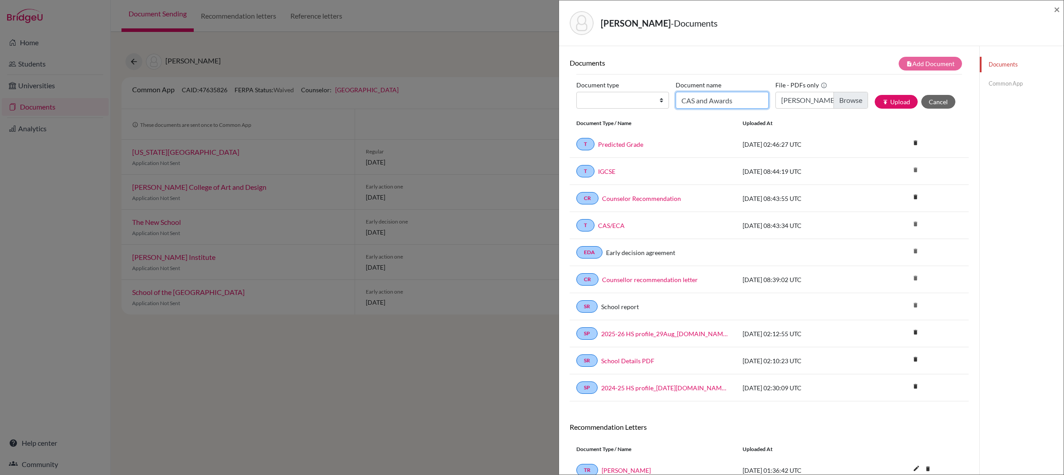
type input "CAS and Awards"
click at [619, 102] on select "Change explanation for Common App reports Counselor recommendation Internationa…" at bounding box center [622, 100] width 93 height 17
select select "2"
click at [576, 92] on select "Change explanation for Common App reports Counselor recommendation Internationa…" at bounding box center [622, 100] width 93 height 17
click at [890, 105] on button "publish Upload" at bounding box center [896, 102] width 43 height 14
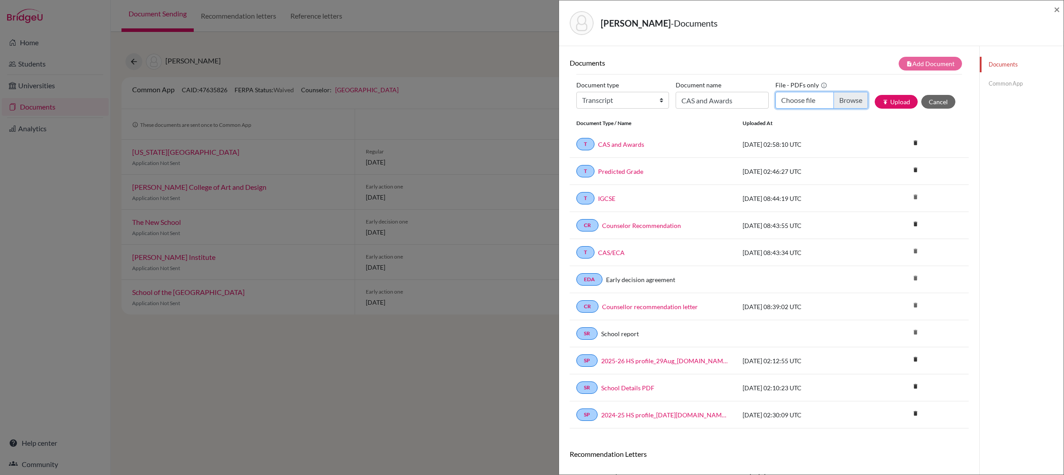
click at [799, 103] on input "Choose file" at bounding box center [821, 100] width 93 height 17
type input "C:\fakepath\CHEN Xitong_IGCSE & Predicted Grade.pdf"
click at [747, 112] on div "Document type Change explanation for Common App reports Counselor recommendatio…" at bounding box center [769, 97] width 386 height 38
click at [744, 106] on input "CAS and Awards" at bounding box center [722, 100] width 93 height 17
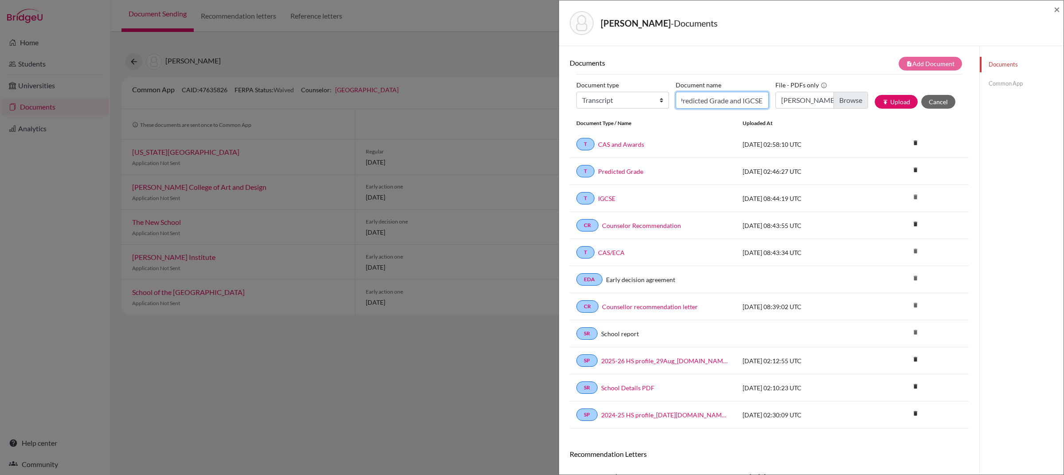
type input "Predicted Grade and IGCSE"
click at [652, 104] on select "Change explanation for Common App reports Counselor recommendation Internationa…" at bounding box center [622, 100] width 93 height 17
select select "2"
click at [576, 92] on select "Change explanation for Common App reports Counselor recommendation Internationa…" at bounding box center [622, 100] width 93 height 17
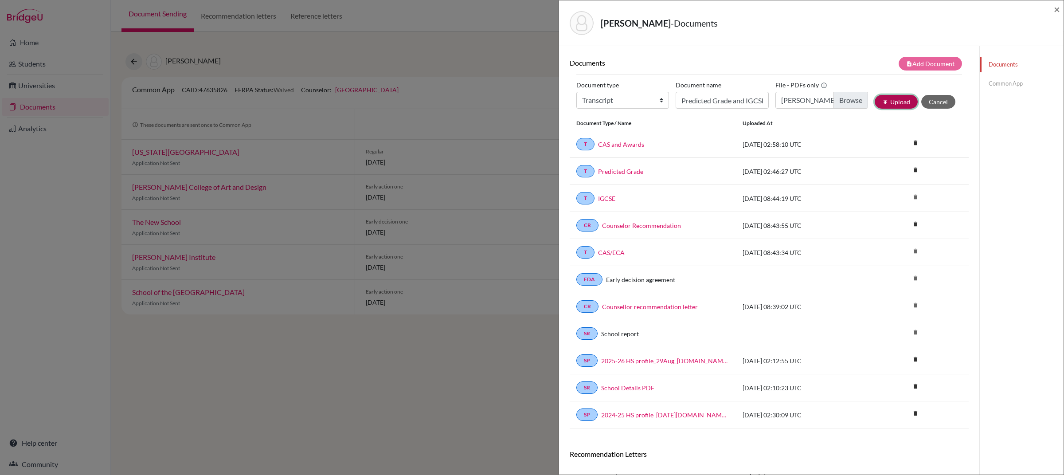
click at [893, 105] on button "publish Upload" at bounding box center [896, 102] width 43 height 14
